Goal: Task Accomplishment & Management: Manage account settings

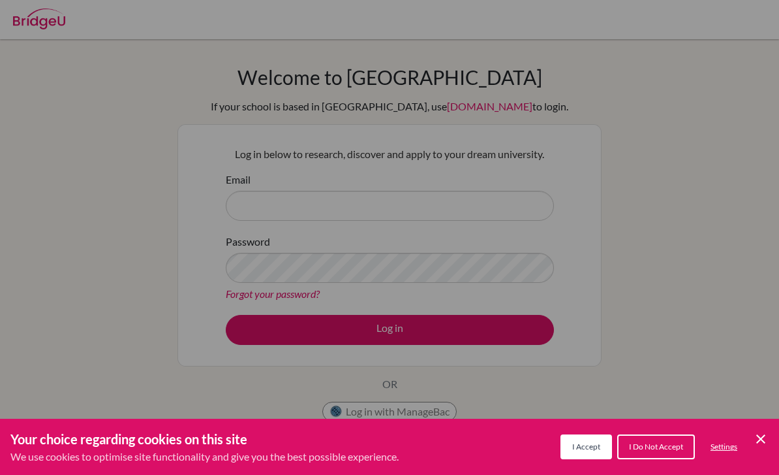
scroll to position [86, 0]
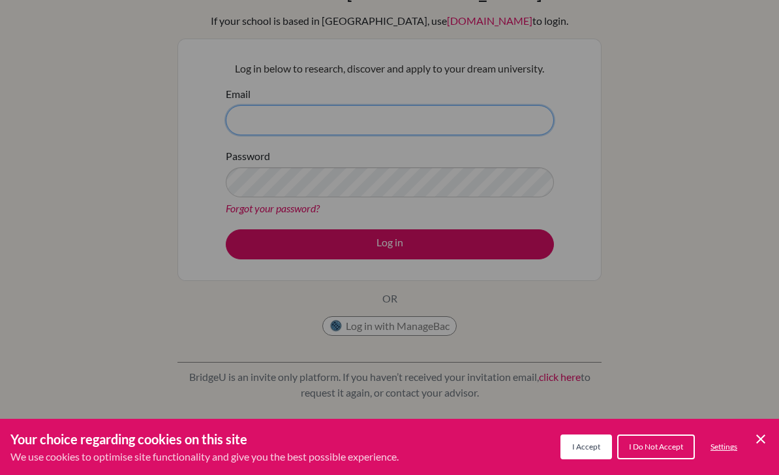
type input "[EMAIL_ADDRESS][DOMAIN_NAME]"
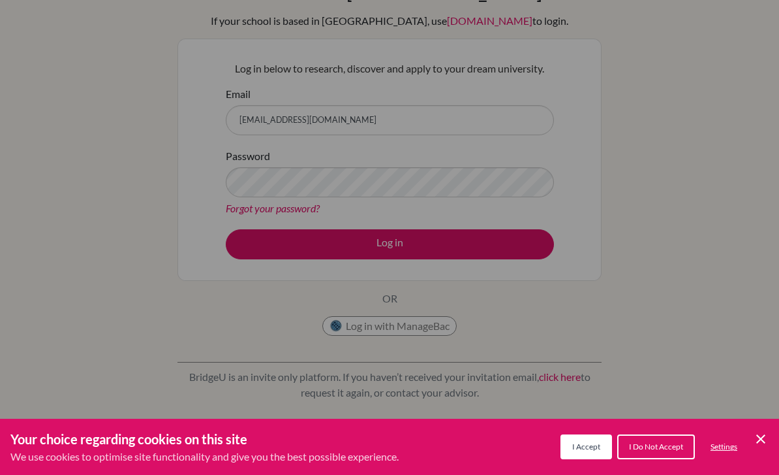
click at [390, 243] on button "Log in" at bounding box center [390, 244] width 328 height 30
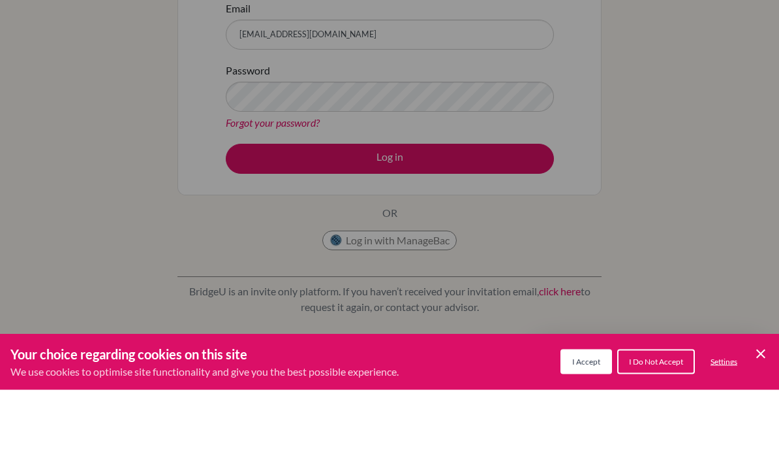
scroll to position [86, 0]
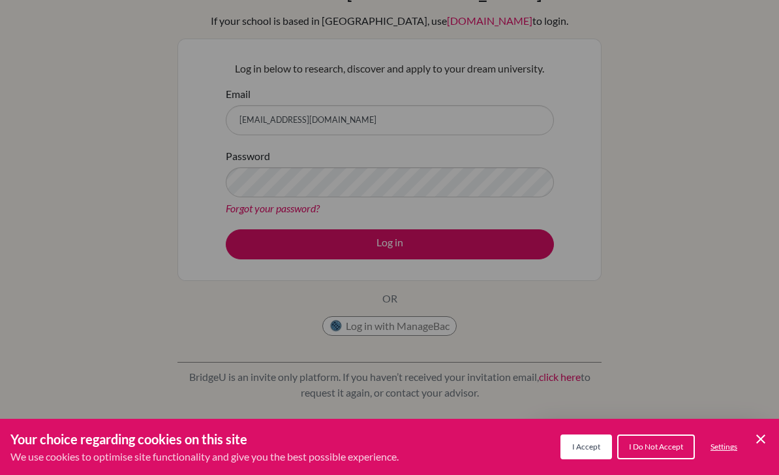
click at [622, 266] on div "Cookie Preferences" at bounding box center [389, 237] width 779 height 475
click at [591, 307] on div "Cookie Preferences" at bounding box center [389, 237] width 779 height 475
click at [542, 250] on div "Cookie Preferences" at bounding box center [389, 237] width 779 height 475
click at [597, 311] on div "Cookie Preferences" at bounding box center [389, 237] width 779 height 475
click at [530, 251] on div "Cookie Preferences" at bounding box center [389, 237] width 779 height 475
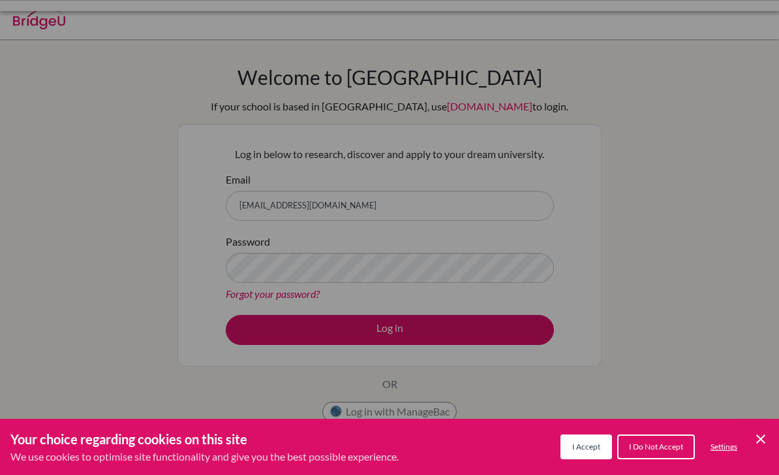
scroll to position [86, 0]
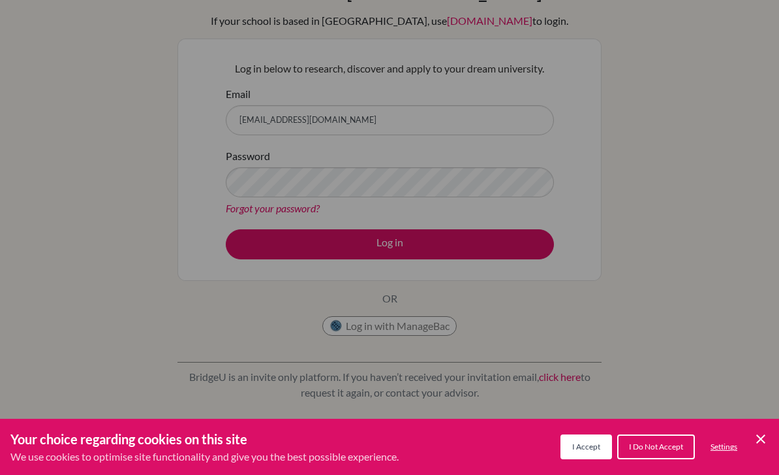
click at [497, 252] on div "Cookie Preferences" at bounding box center [389, 237] width 779 height 475
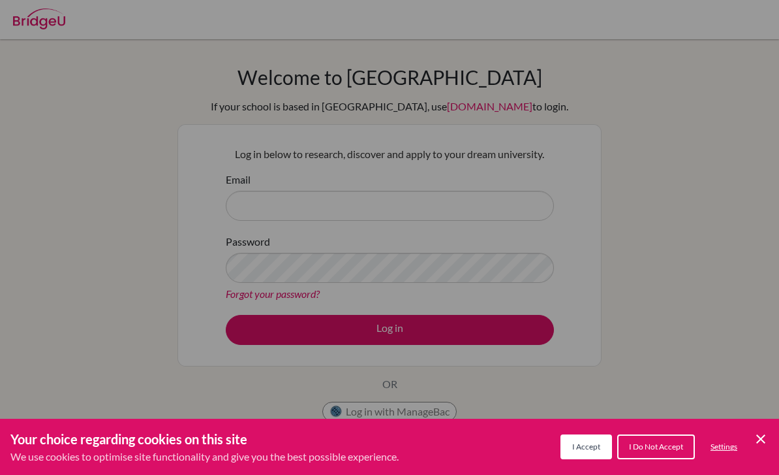
scroll to position [86, 0]
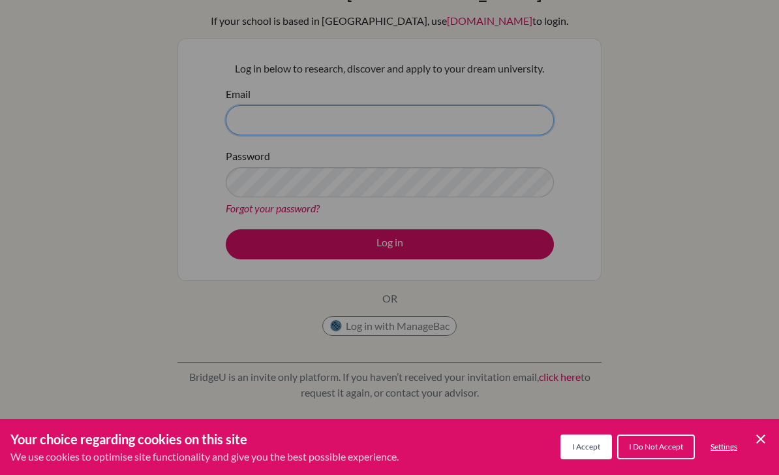
type input "[EMAIL_ADDRESS][DOMAIN_NAME]"
click at [631, 317] on div "Cookie Preferences" at bounding box center [389, 237] width 779 height 475
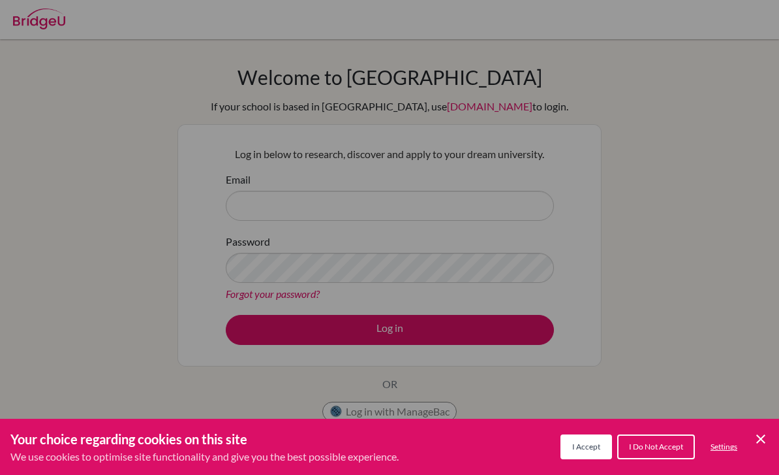
scroll to position [86, 0]
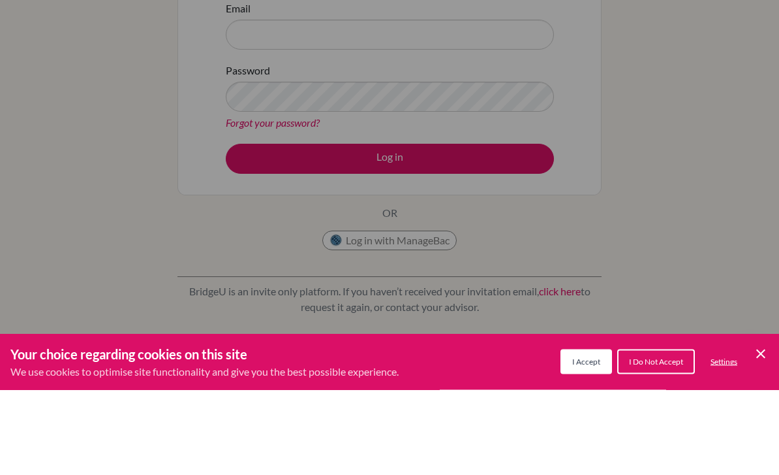
click at [460, 158] on div "Cookie Preferences" at bounding box center [389, 237] width 779 height 475
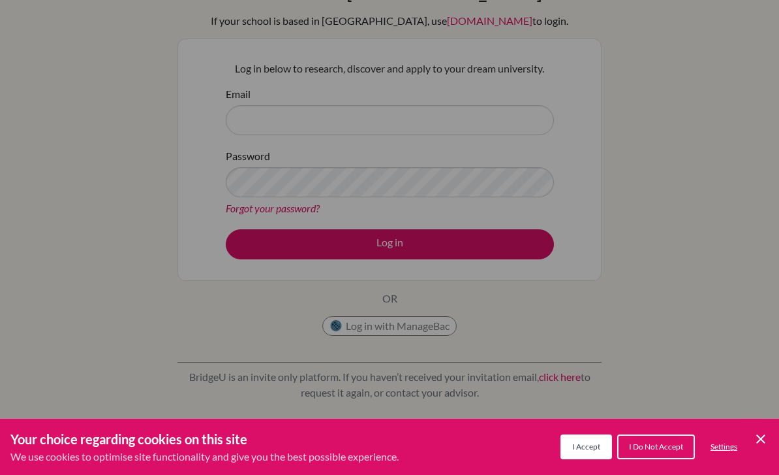
click at [460, 159] on div "Cookie Preferences" at bounding box center [389, 237] width 779 height 475
click at [435, 119] on div "Cookie Preferences" at bounding box center [389, 237] width 779 height 475
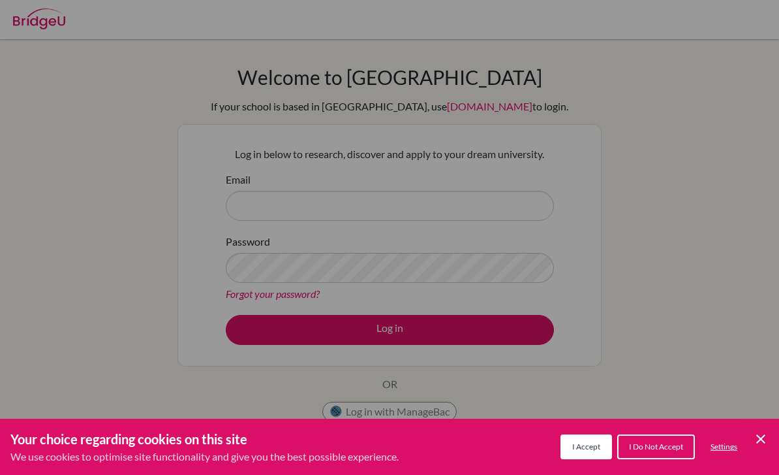
scroll to position [37, 0]
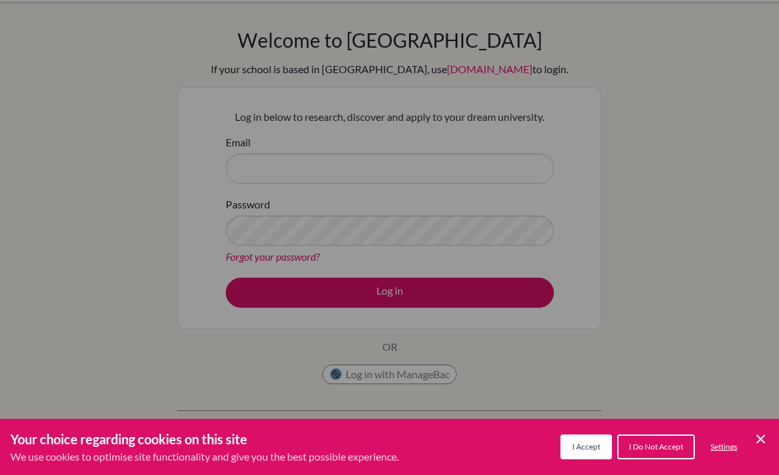
click at [611, 462] on div "I Accept I Do Not Accept Settings Cookie Control Close Icon" at bounding box center [665, 446] width 208 height 30
click at [596, 451] on span "I Accept" at bounding box center [586, 446] width 28 height 10
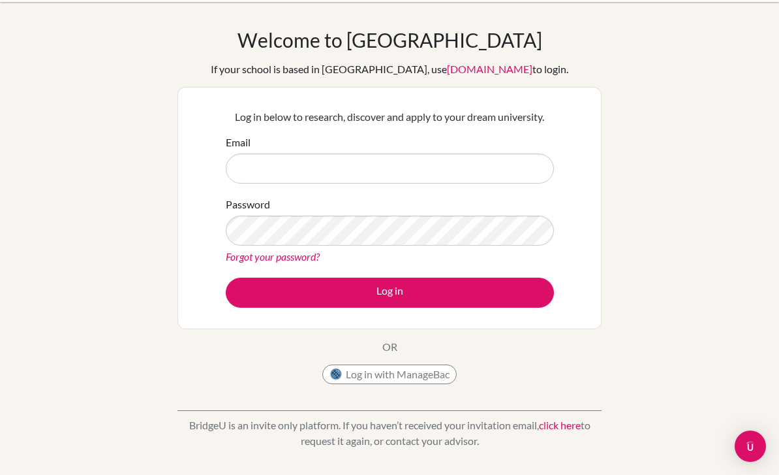
click at [400, 376] on button "Log in with ManageBac" at bounding box center [389, 374] width 134 height 20
